Goal: Task Accomplishment & Management: Manage account settings

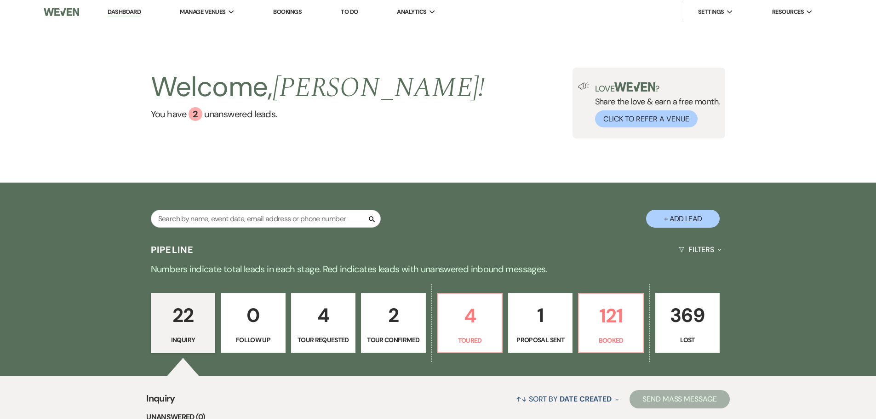
click at [554, 320] on p "1" at bounding box center [540, 315] width 52 height 31
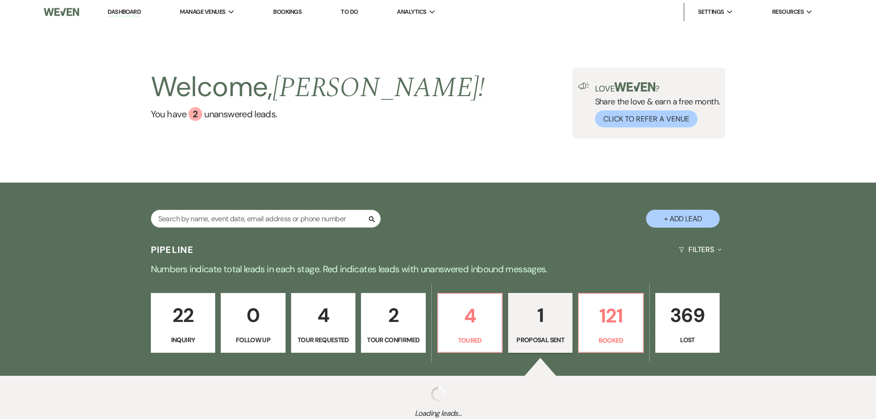
select select "6"
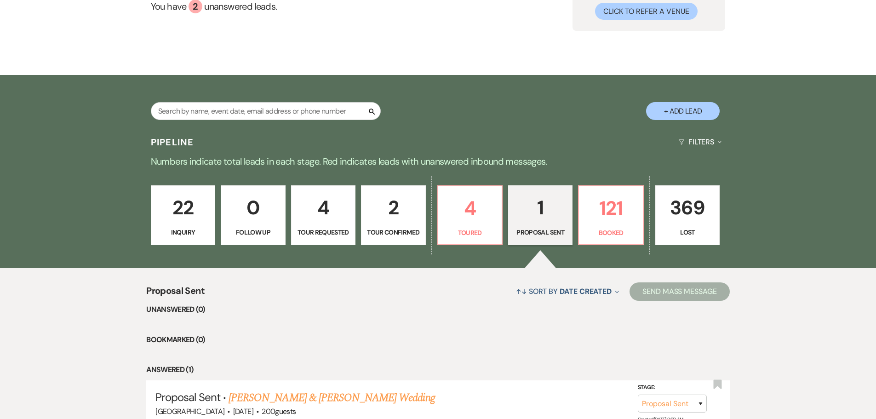
scroll to position [190, 0]
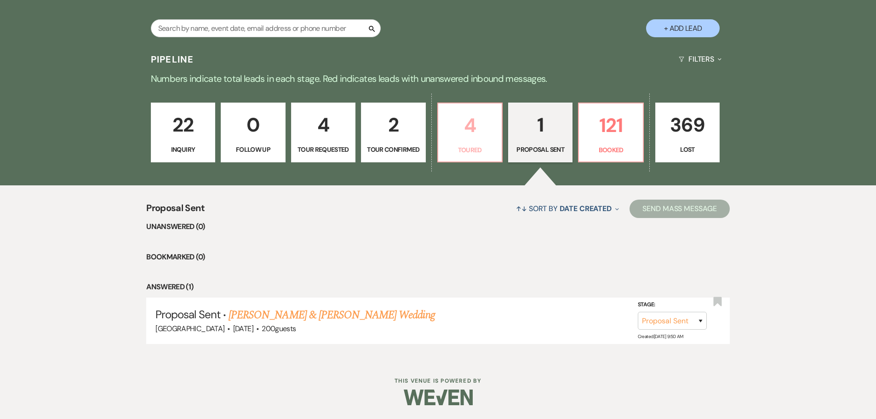
click at [468, 130] on p "4" at bounding box center [470, 125] width 52 height 31
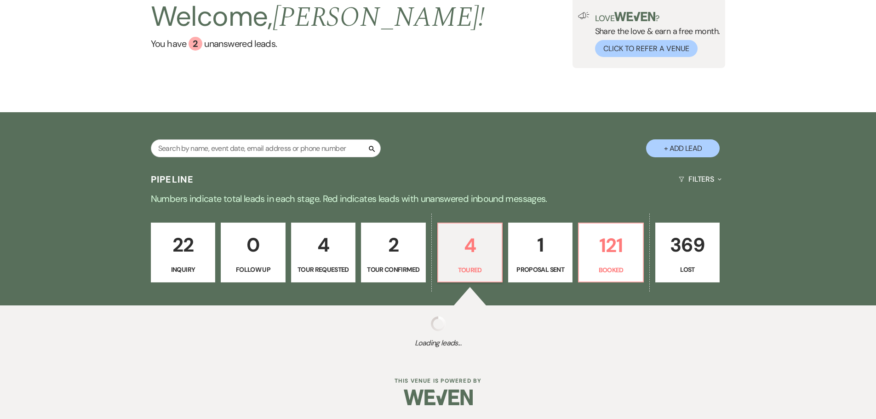
scroll to position [190, 0]
select select "5"
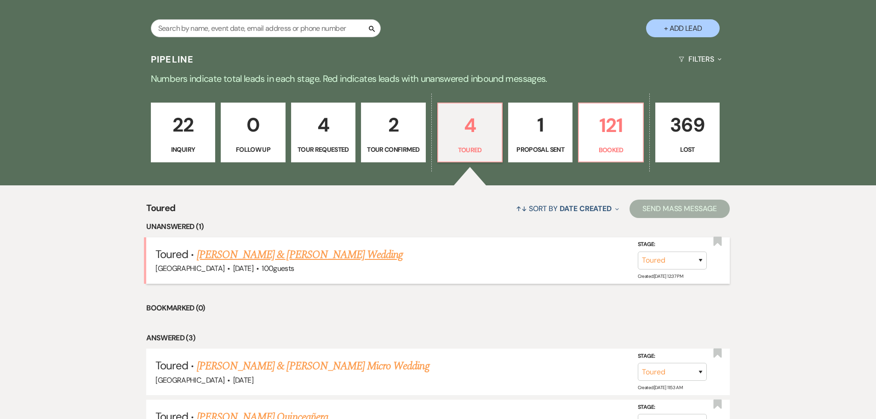
click at [262, 253] on link "[PERSON_NAME] & [PERSON_NAME] Wedding" at bounding box center [300, 255] width 206 height 17
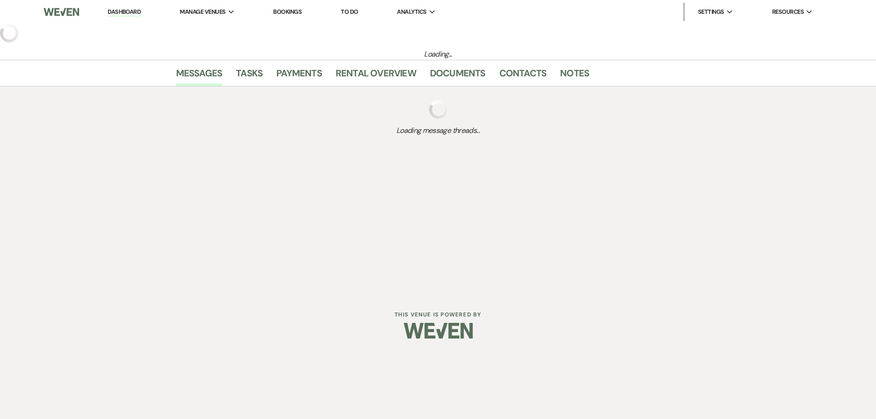
select select "5"
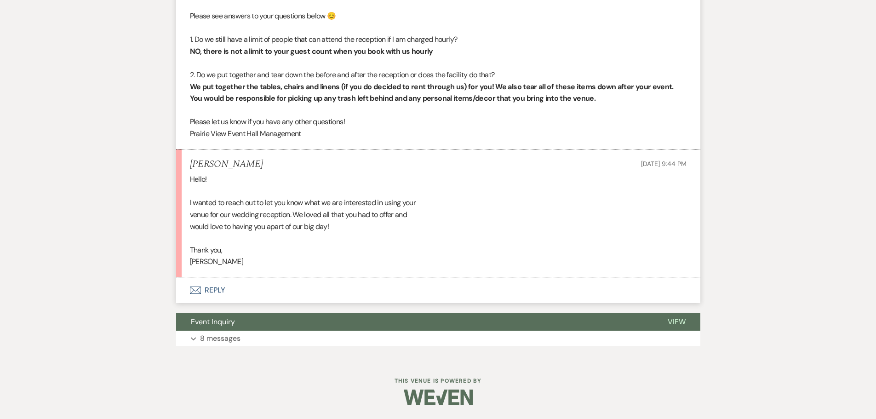
click at [214, 289] on button "Envelope Reply" at bounding box center [438, 290] width 524 height 26
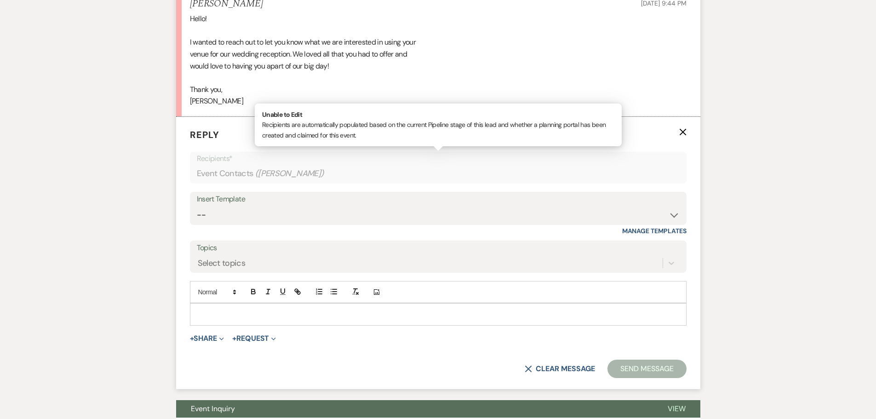
scroll to position [916, 0]
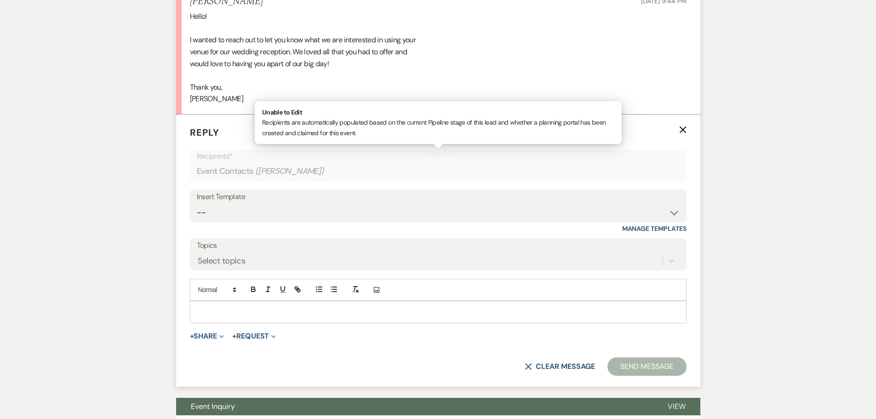
click at [253, 313] on p at bounding box center [438, 312] width 482 height 10
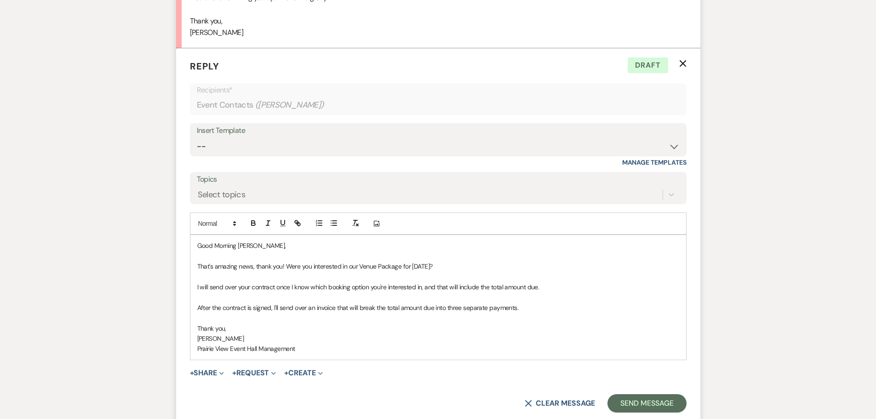
scroll to position [1058, 0]
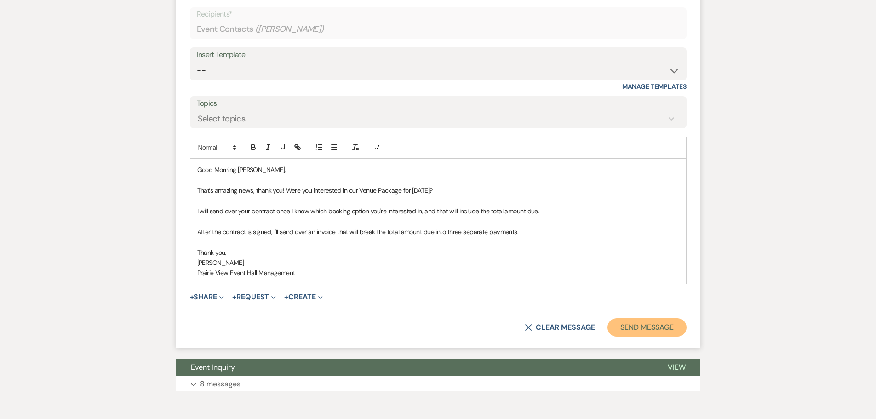
click at [655, 329] on button "Send Message" at bounding box center [647, 327] width 79 height 18
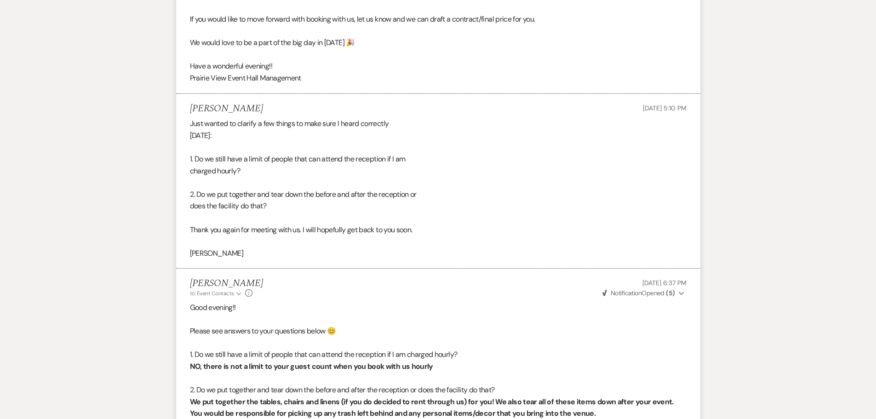
scroll to position [0, 0]
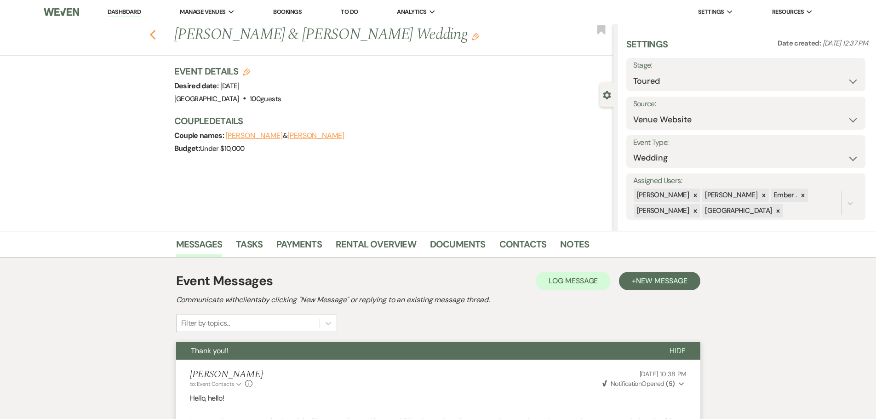
click at [156, 33] on icon "Previous" at bounding box center [153, 34] width 7 height 11
select select "5"
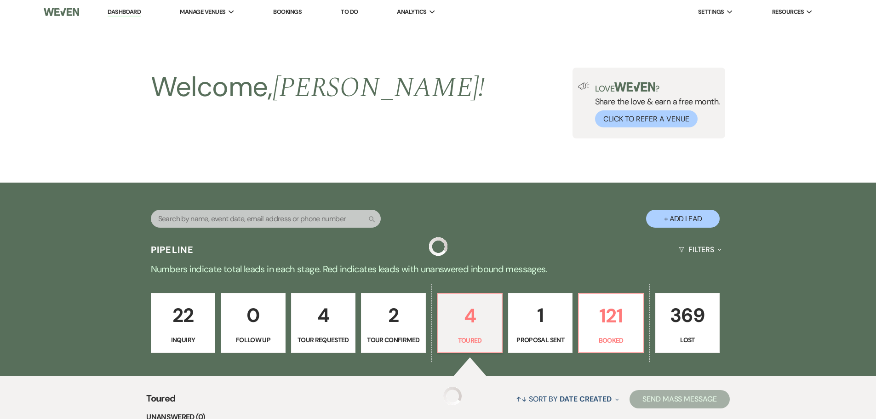
scroll to position [190, 0]
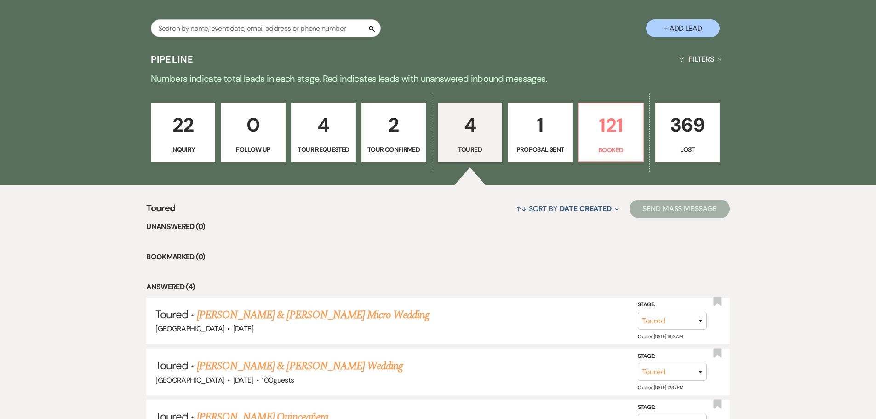
click at [328, 125] on p "4" at bounding box center [323, 124] width 53 height 31
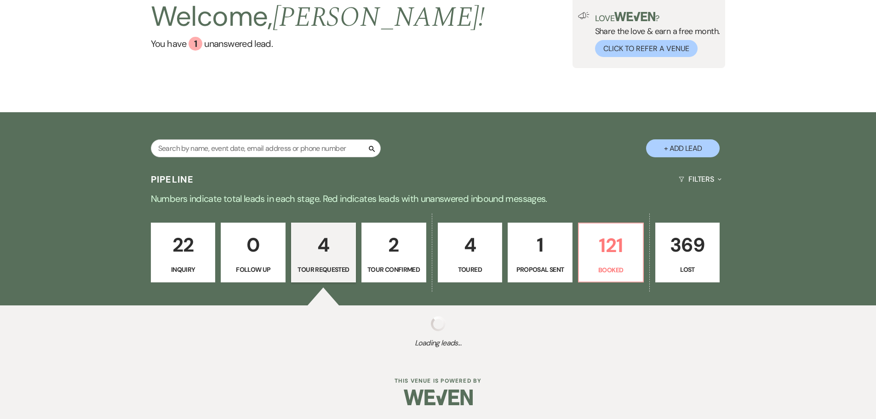
scroll to position [190, 0]
select select "2"
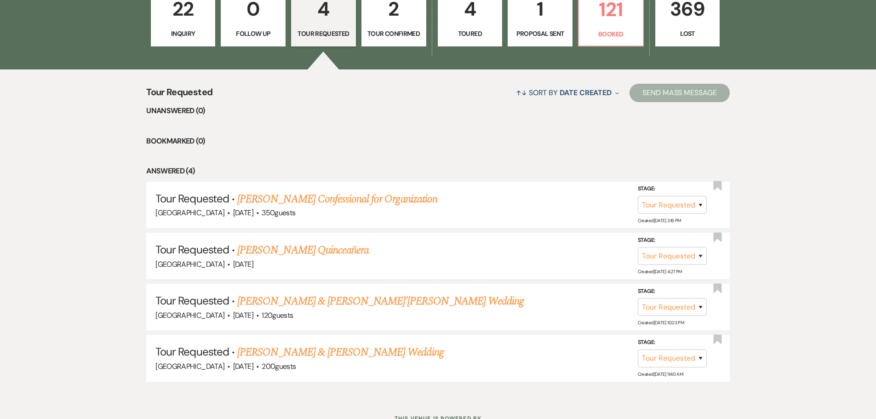
scroll to position [328, 0]
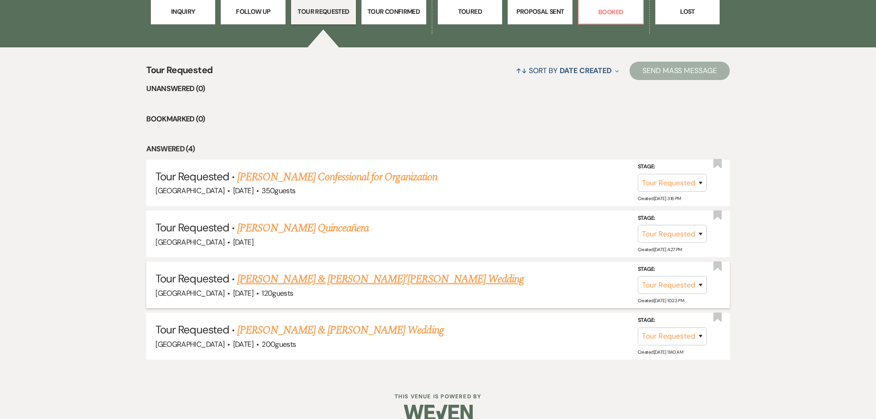
click at [390, 281] on link "[PERSON_NAME] & [PERSON_NAME]’[PERSON_NAME] Wedding" at bounding box center [380, 279] width 287 height 17
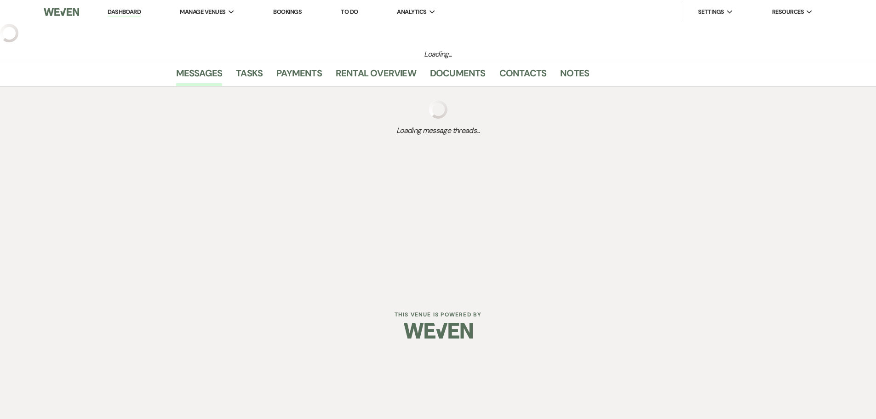
select select "2"
select select "5"
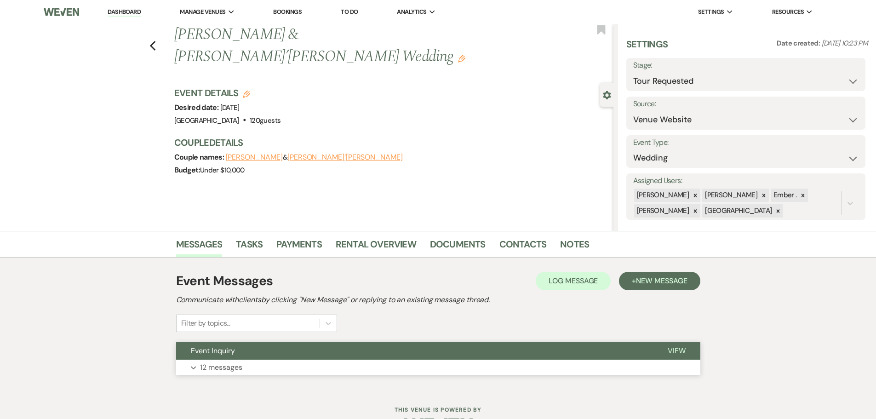
click at [241, 370] on p "12 messages" at bounding box center [221, 368] width 42 height 12
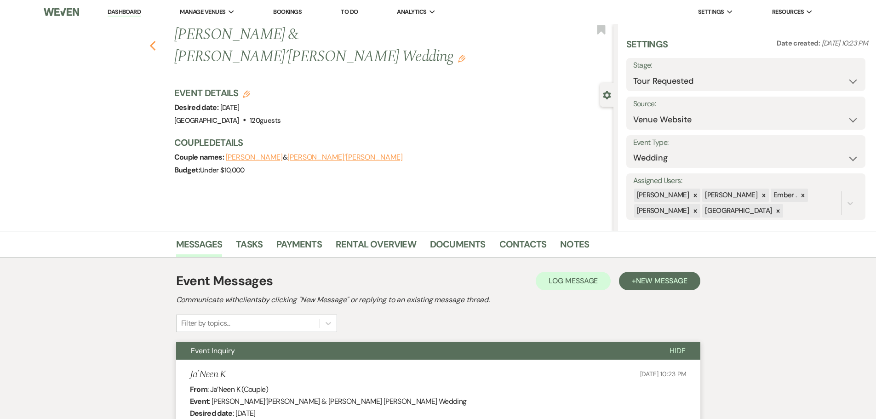
click at [154, 40] on icon "Previous" at bounding box center [153, 45] width 7 height 11
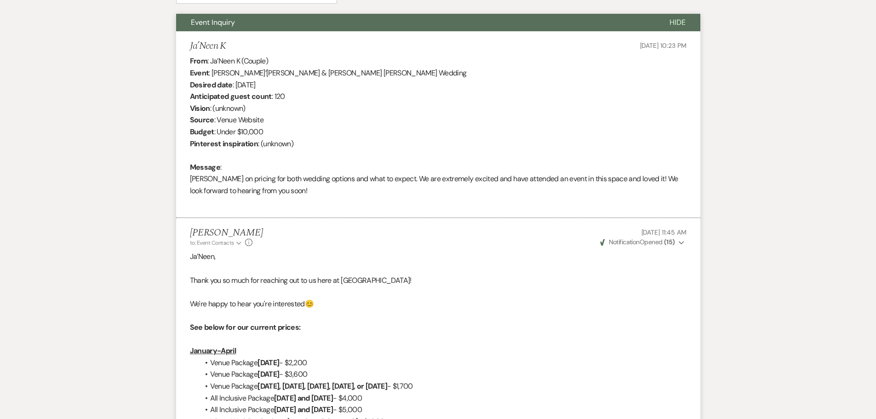
select select "2"
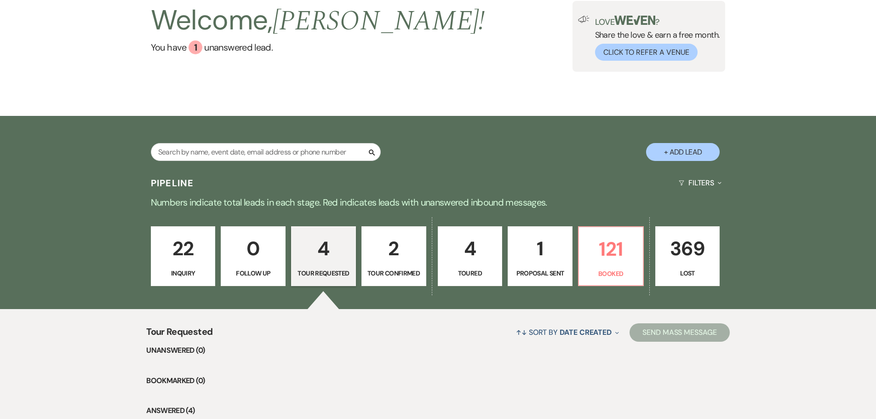
scroll to position [6, 0]
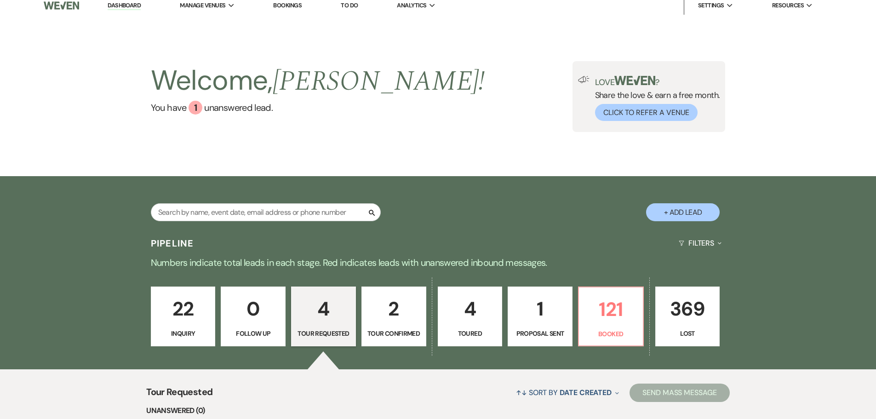
click at [167, 309] on p "22" at bounding box center [183, 309] width 53 height 31
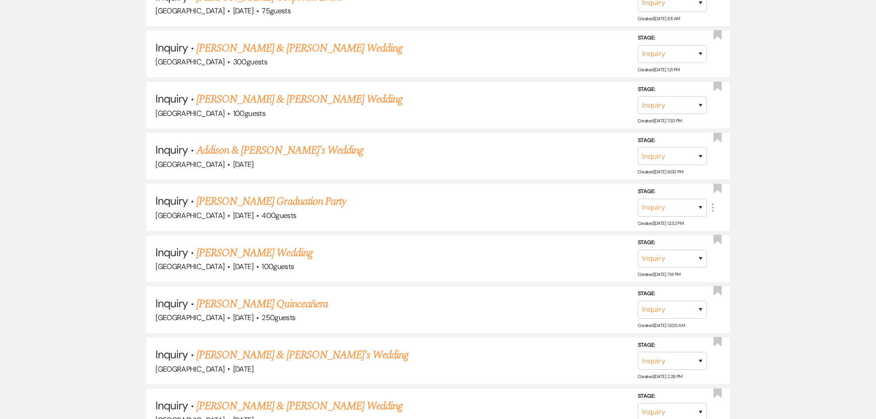
scroll to position [736, 0]
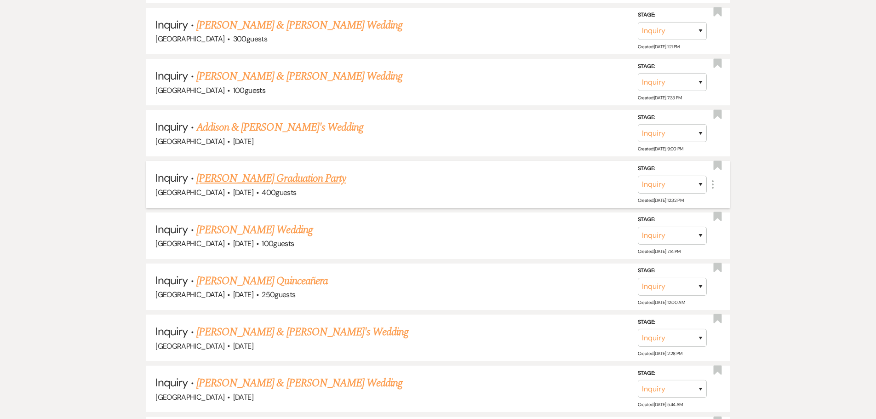
click at [287, 179] on link "[PERSON_NAME] Graduation Party" at bounding box center [271, 178] width 150 height 17
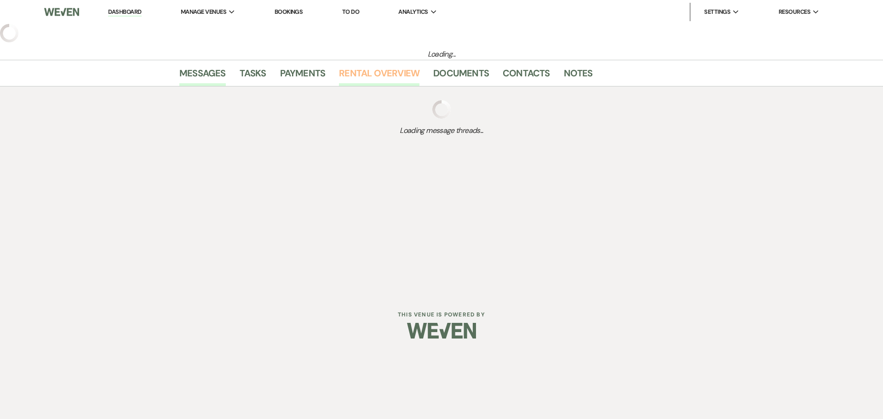
select select "14"
select select "19"
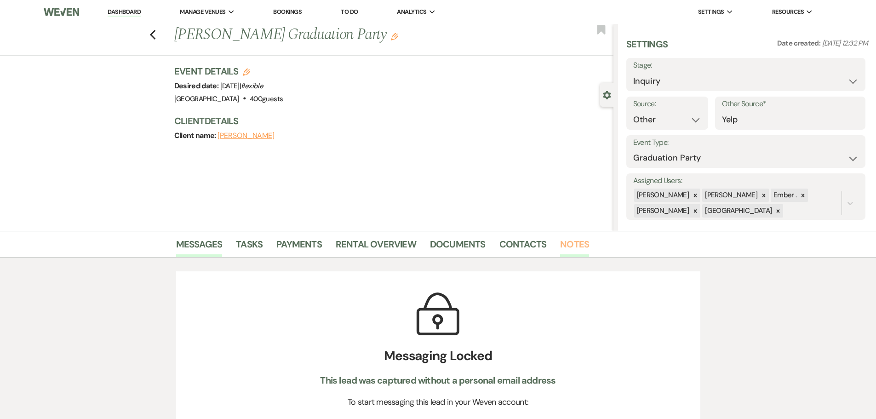
click at [571, 245] on link "Notes" at bounding box center [574, 247] width 29 height 20
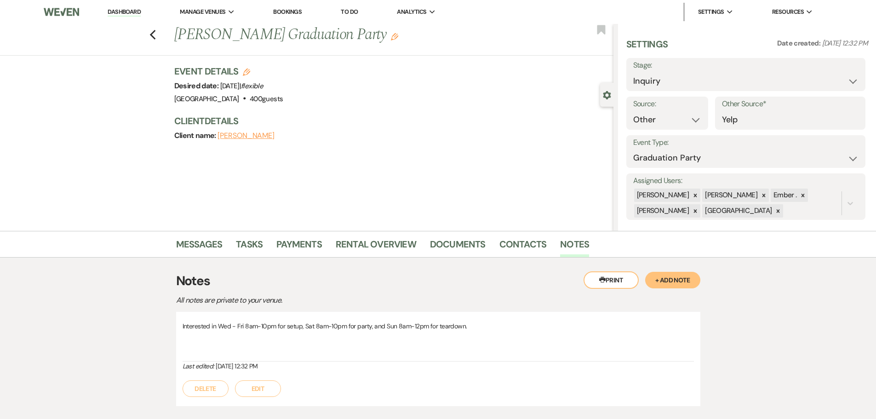
click at [506, 288] on h3 "Notes" at bounding box center [438, 280] width 524 height 19
click at [674, 280] on button "+ Add Note" at bounding box center [672, 280] width 55 height 17
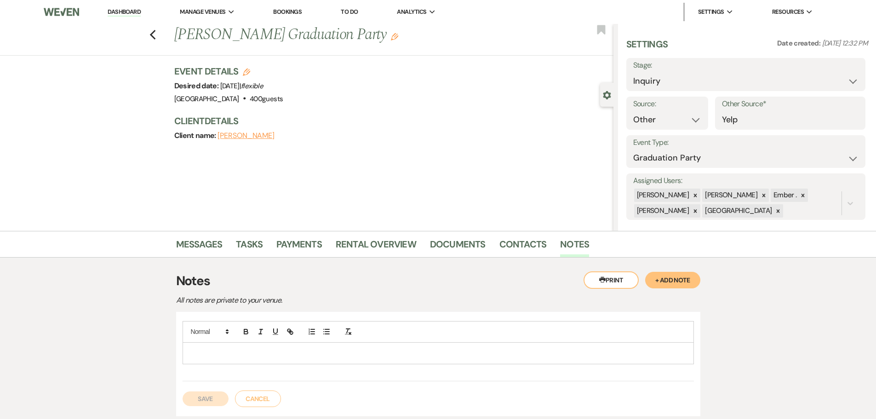
click at [276, 353] on p at bounding box center [438, 353] width 497 height 10
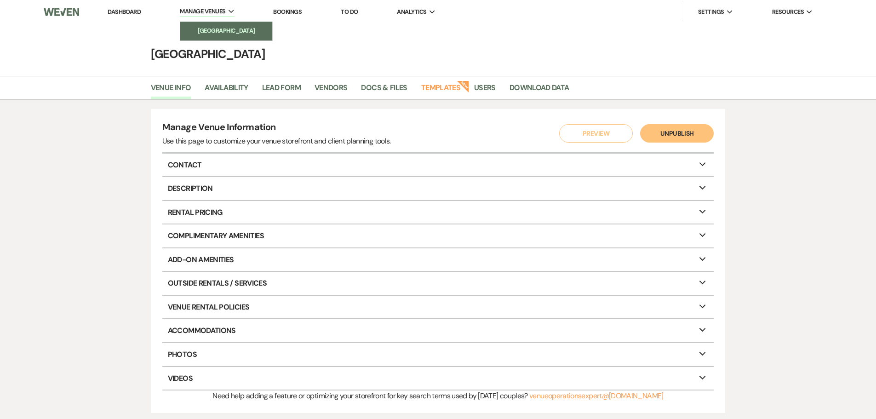
click at [200, 29] on li "[GEOGRAPHIC_DATA]" at bounding box center [226, 30] width 83 height 9
click at [220, 91] on link "Availability" at bounding box center [226, 90] width 43 height 17
select select "3"
select select "2026"
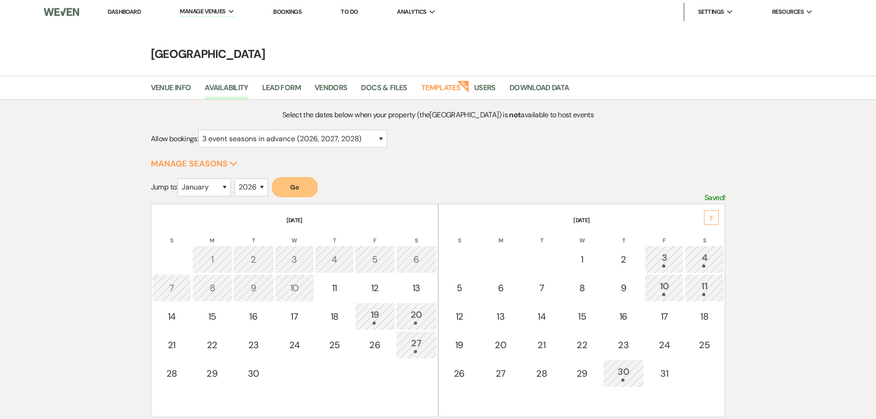
click at [712, 216] on icon "Next" at bounding box center [711, 218] width 5 height 6
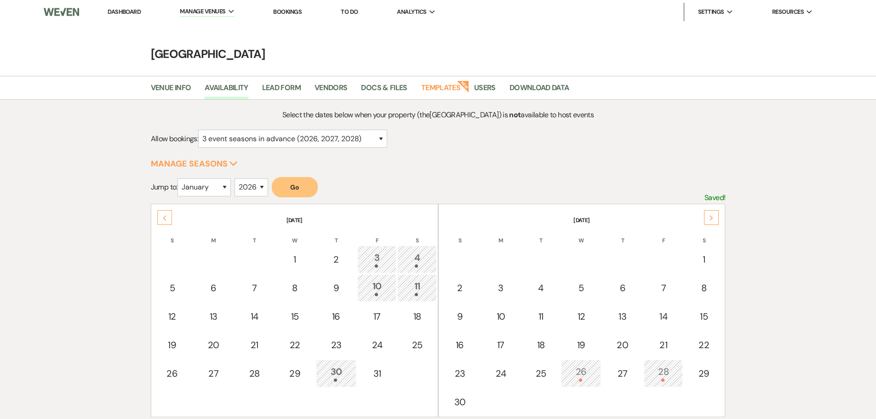
click at [712, 216] on icon "Next" at bounding box center [711, 218] width 5 height 6
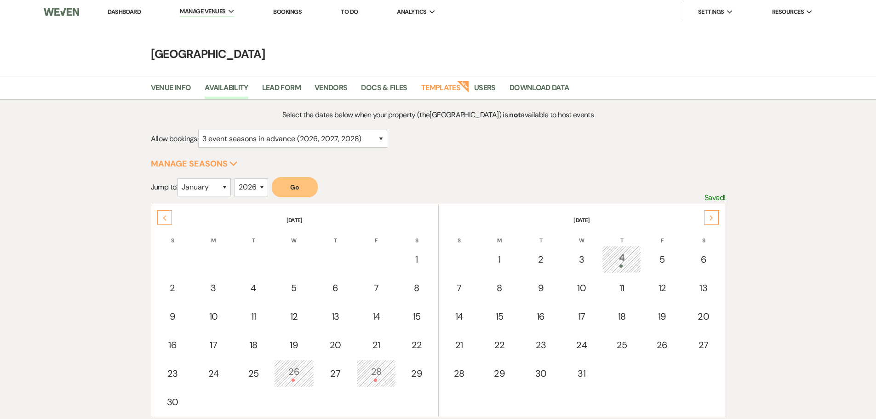
click at [712, 216] on icon "Next" at bounding box center [711, 218] width 5 height 6
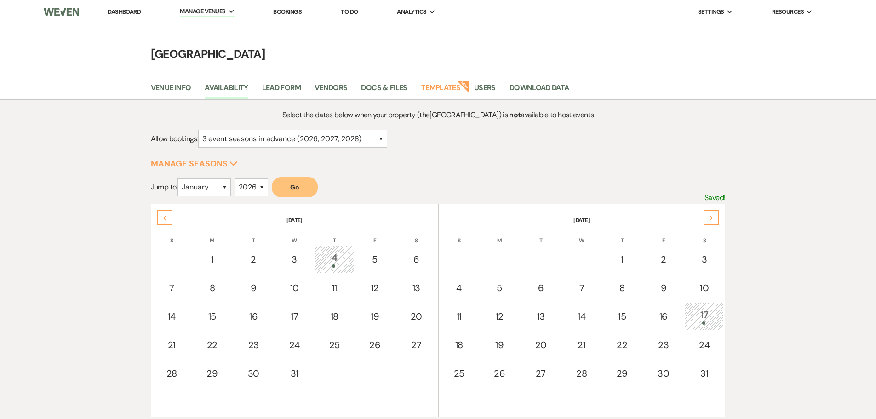
click at [712, 216] on icon "Next" at bounding box center [711, 218] width 5 height 6
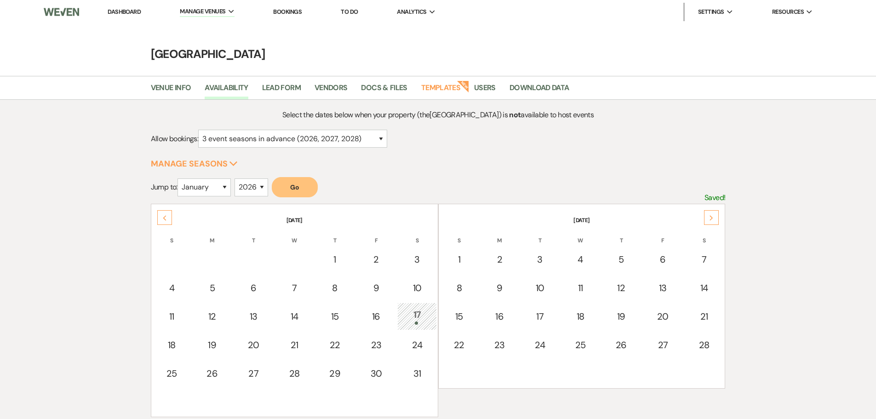
click at [712, 216] on icon "Next" at bounding box center [711, 218] width 5 height 6
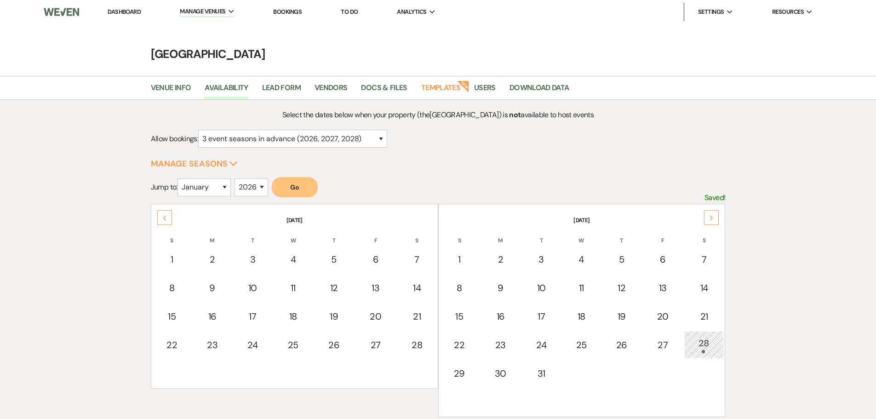
click at [712, 216] on icon "Next" at bounding box center [711, 218] width 5 height 6
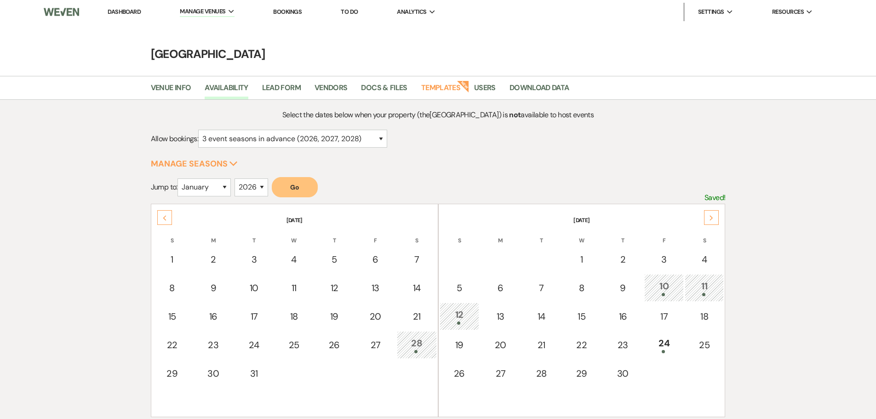
click at [712, 216] on icon "Next" at bounding box center [711, 218] width 5 height 6
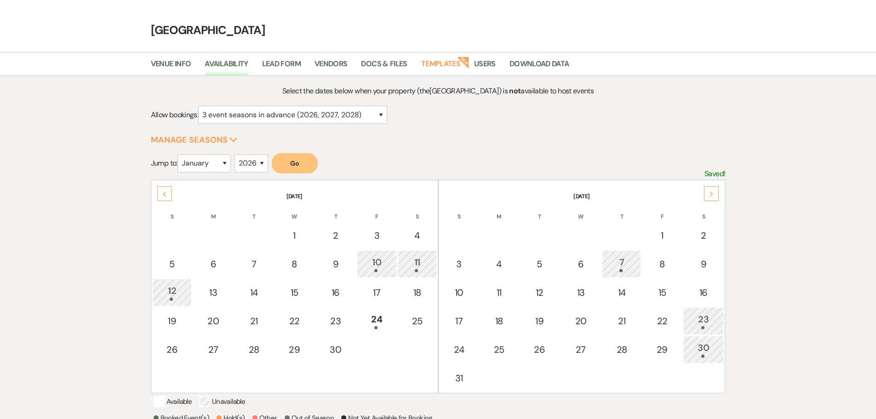
scroll to position [46, 0]
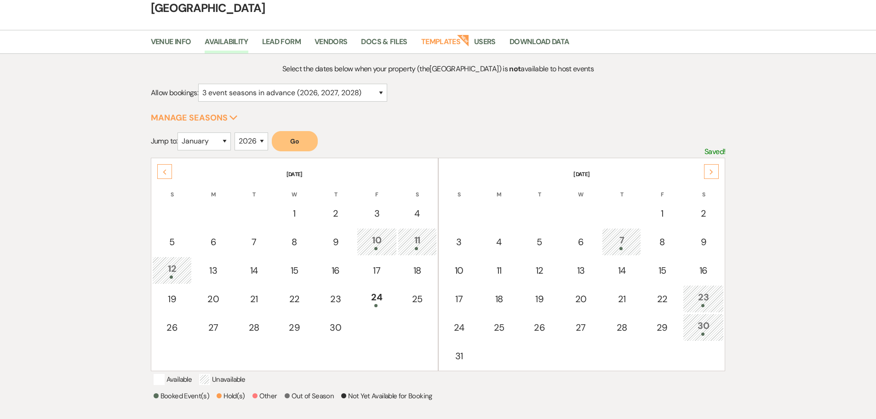
click at [626, 241] on div "7" at bounding box center [621, 241] width 29 height 17
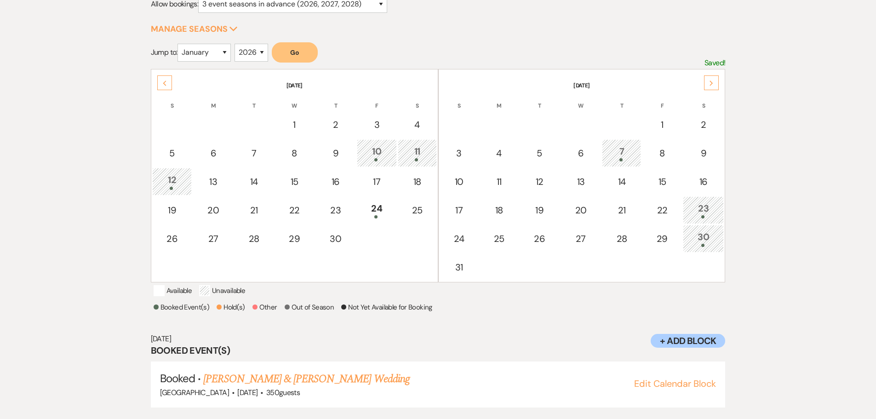
scroll to position [153, 0]
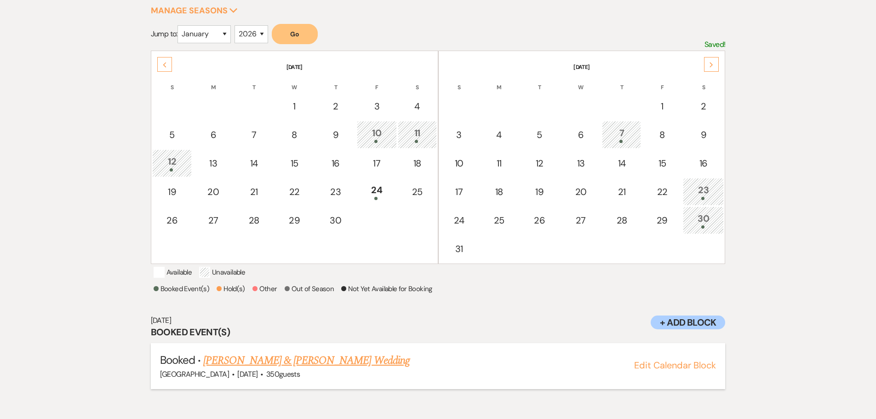
click at [270, 369] on link "Patisepa Tuai & Blake Holden's Wedding" at bounding box center [306, 360] width 206 height 17
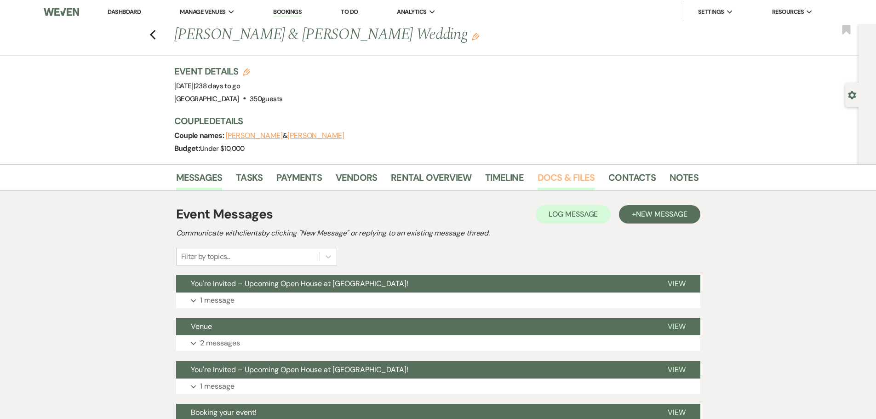
click at [557, 176] on link "Docs & Files" at bounding box center [566, 180] width 57 height 20
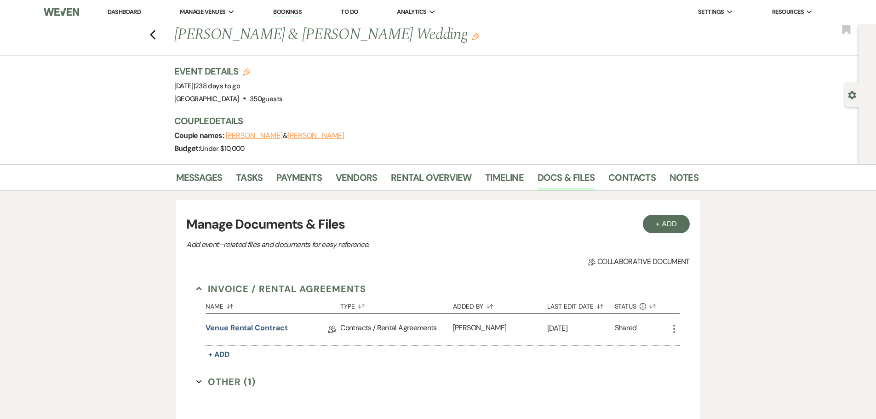
click at [242, 329] on link "Venue Rental Contract" at bounding box center [247, 329] width 82 height 14
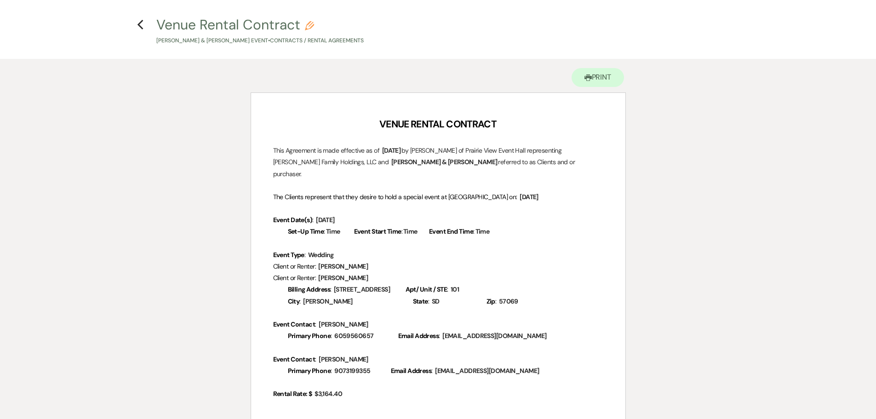
scroll to position [46, 0]
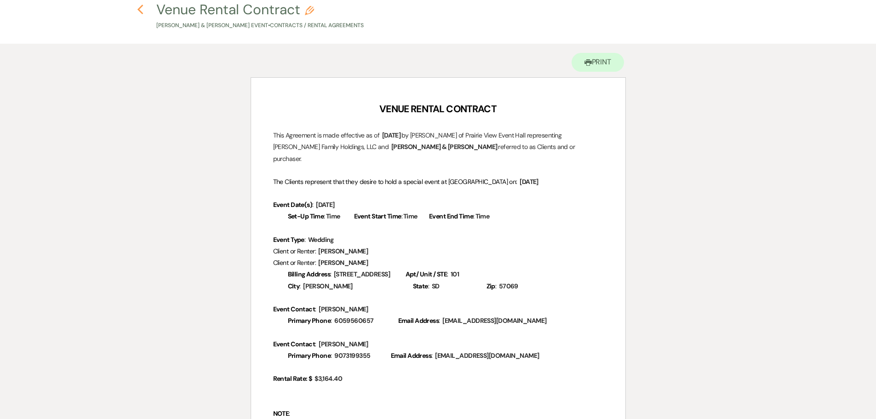
click at [139, 7] on icon "Previous" at bounding box center [140, 9] width 7 height 11
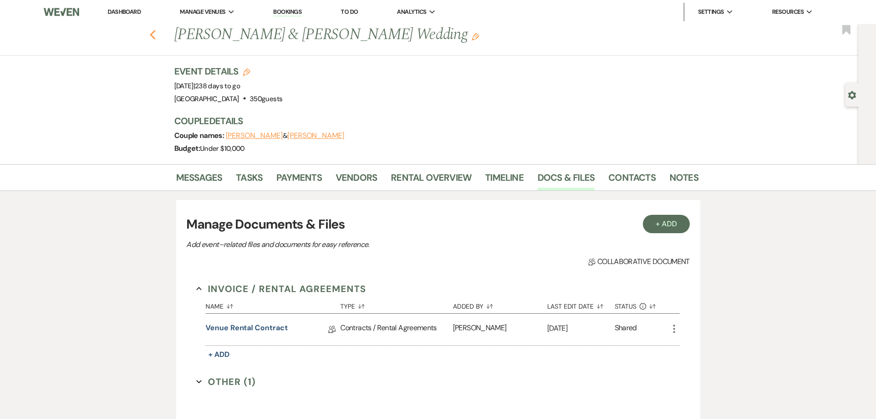
click at [155, 33] on use "button" at bounding box center [153, 35] width 6 height 10
